Goal: Answer question/provide support: Answer question/provide support

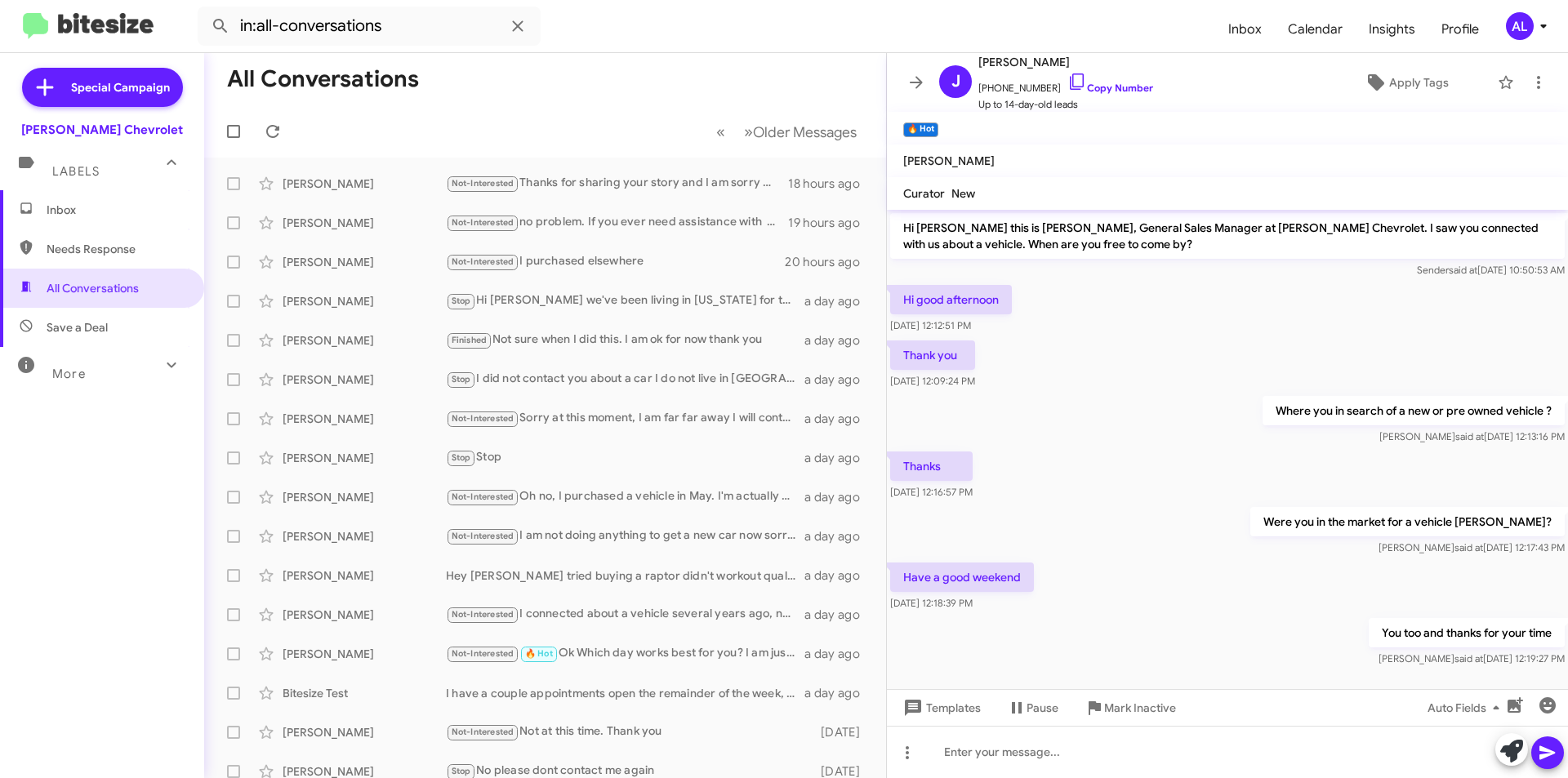
click at [123, 250] on span "Needs Response" at bounding box center [115, 249] width 139 height 17
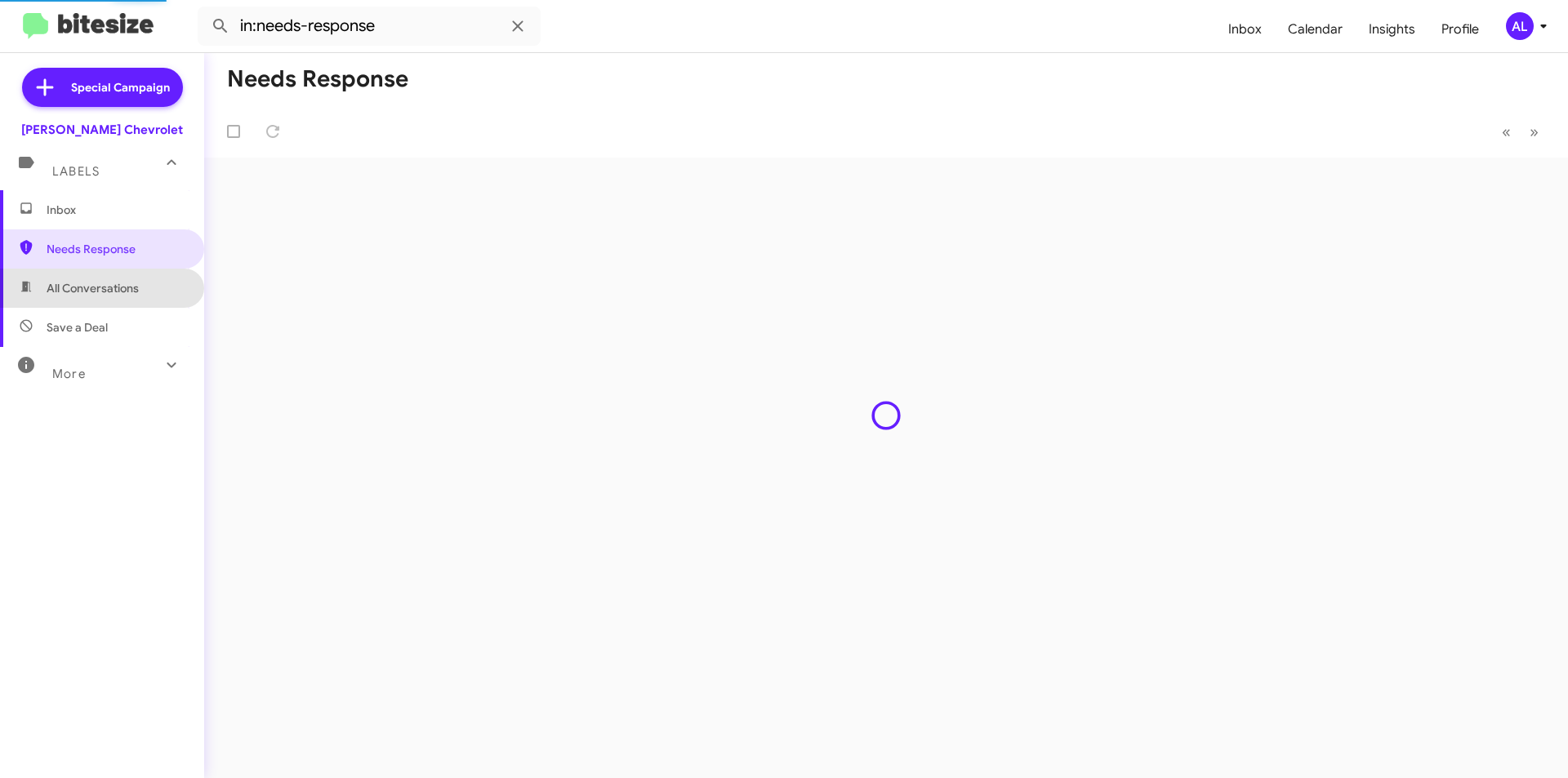
click at [120, 284] on span "All Conversations" at bounding box center [92, 288] width 92 height 17
type input "in:all-conversations"
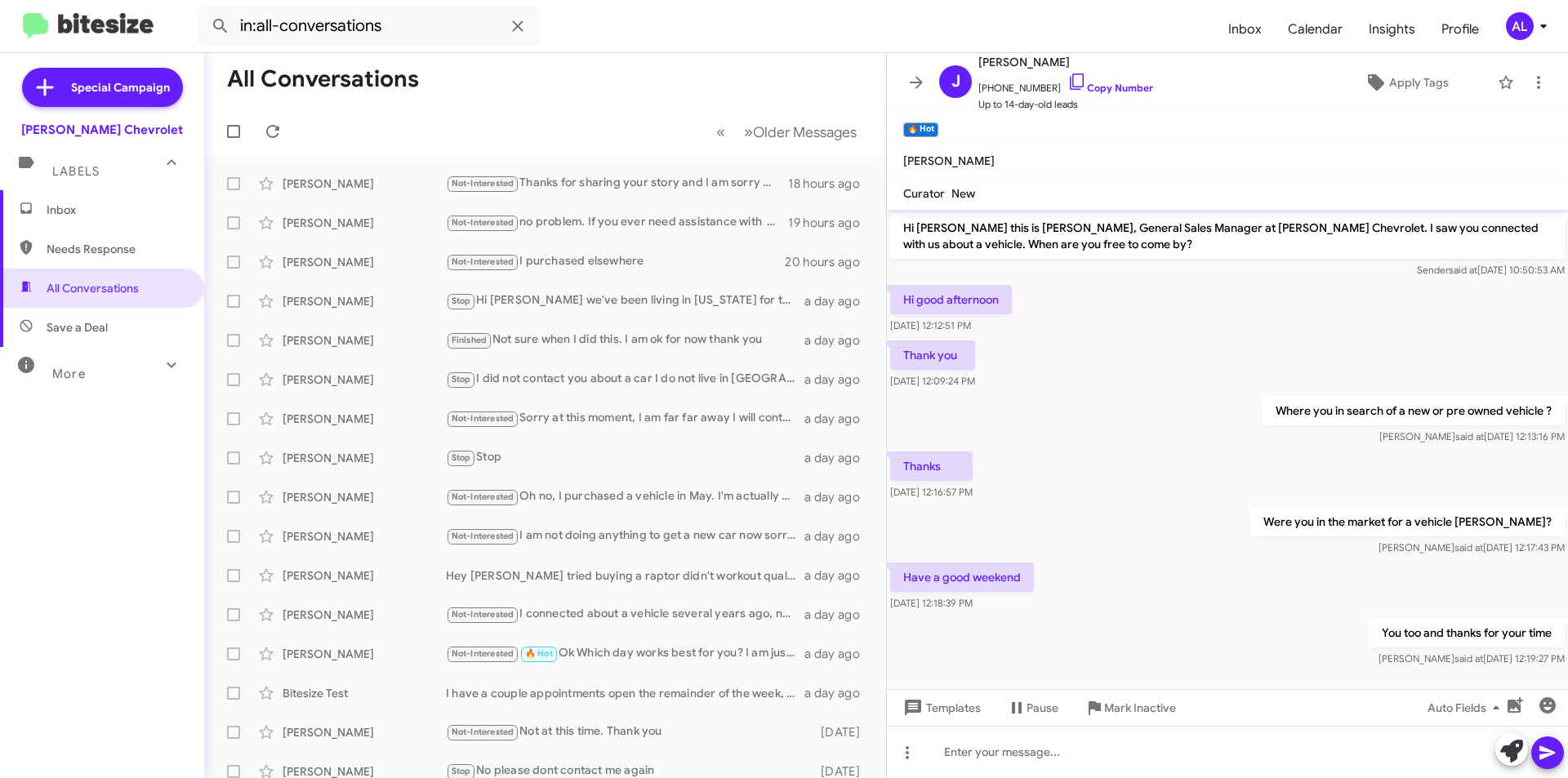
scroll to position [14, 0]
